Goal: Task Accomplishment & Management: Manage account settings

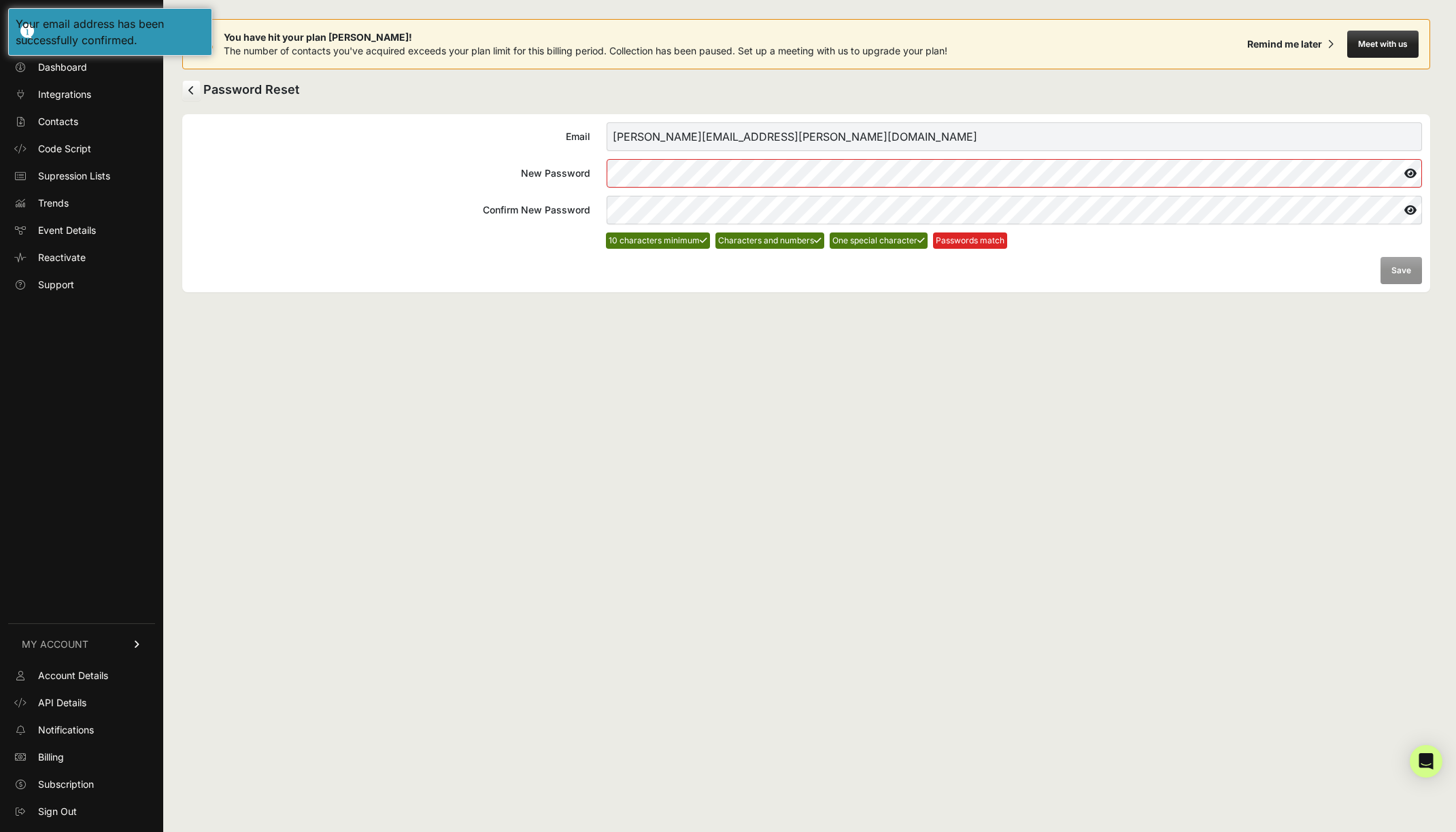
click at [507, 228] on form "Email [PERSON_NAME][EMAIL_ADDRESS][PERSON_NAME][DOMAIN_NAME] New Password Confi…" at bounding box center [806, 202] width 1232 height 161
click at [545, 266] on form "Email [PERSON_NAME][EMAIL_ADDRESS][PERSON_NAME][DOMAIN_NAME] New Password Confi…" at bounding box center [806, 202] width 1232 height 161
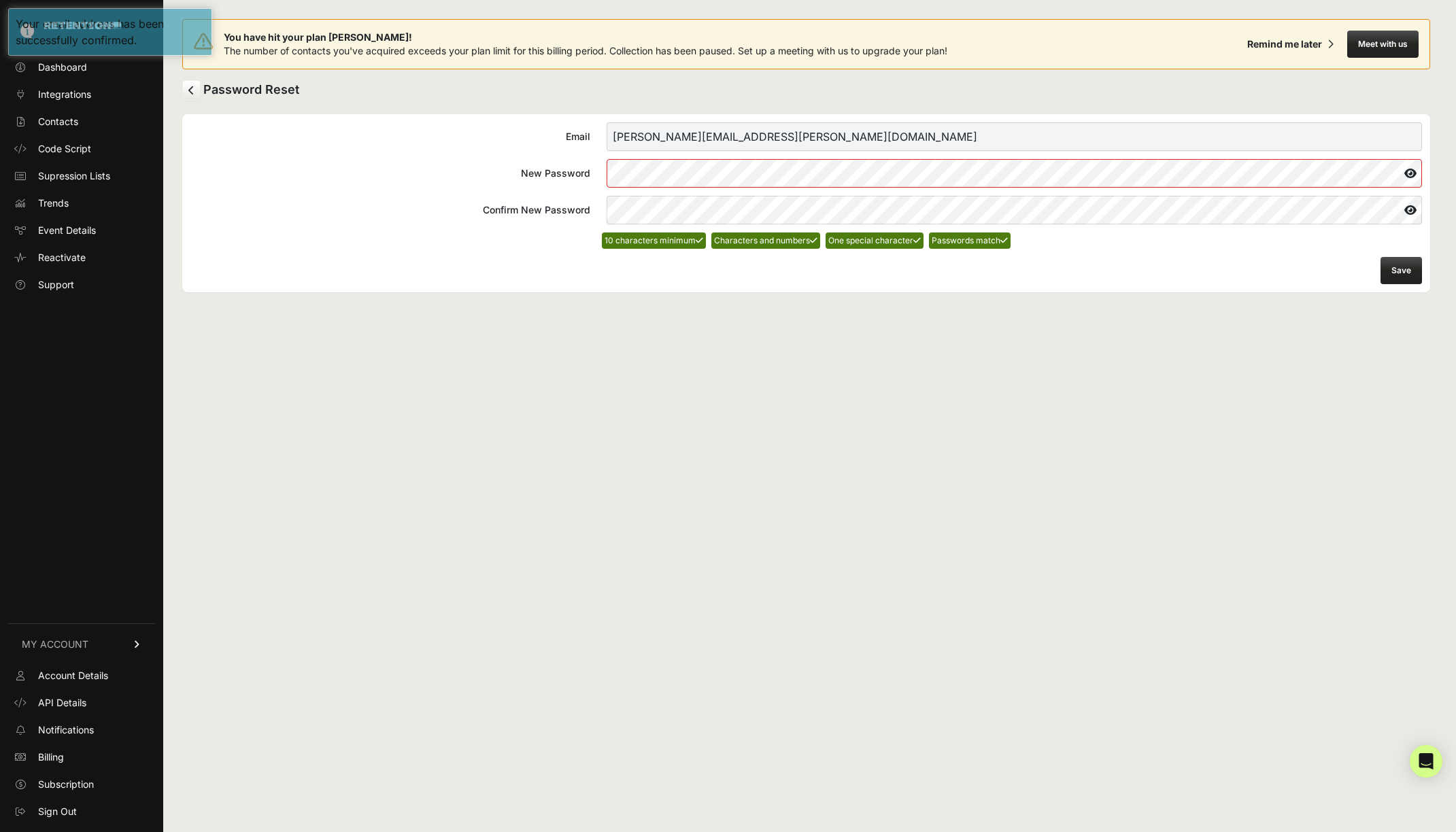
click at [1406, 266] on button "Save" at bounding box center [1401, 270] width 42 height 28
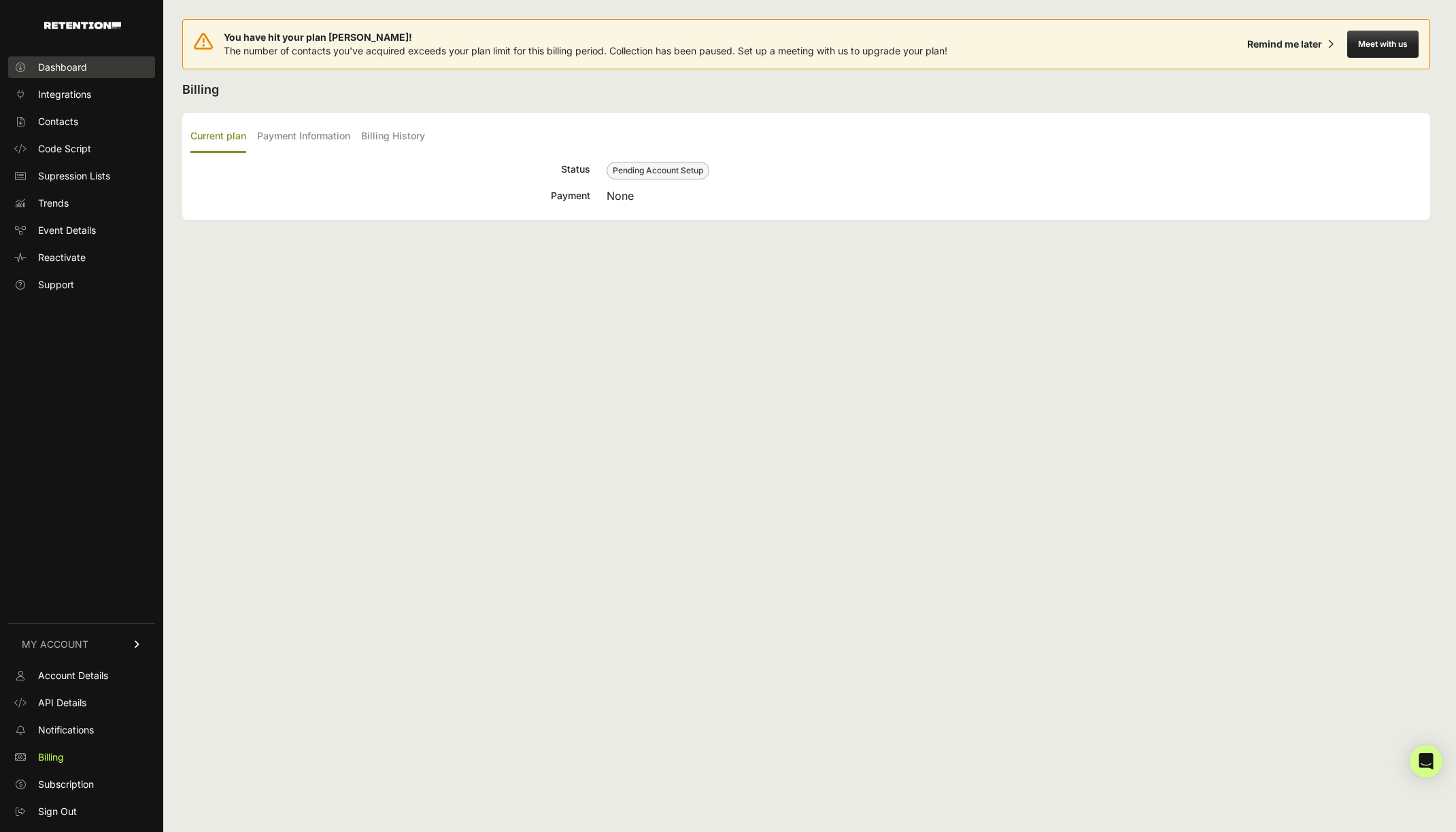
click at [67, 63] on span "Dashboard" at bounding box center [62, 67] width 49 height 13
click at [87, 783] on span "Subscription" at bounding box center [65, 784] width 56 height 13
